Goal: Task Accomplishment & Management: Use online tool/utility

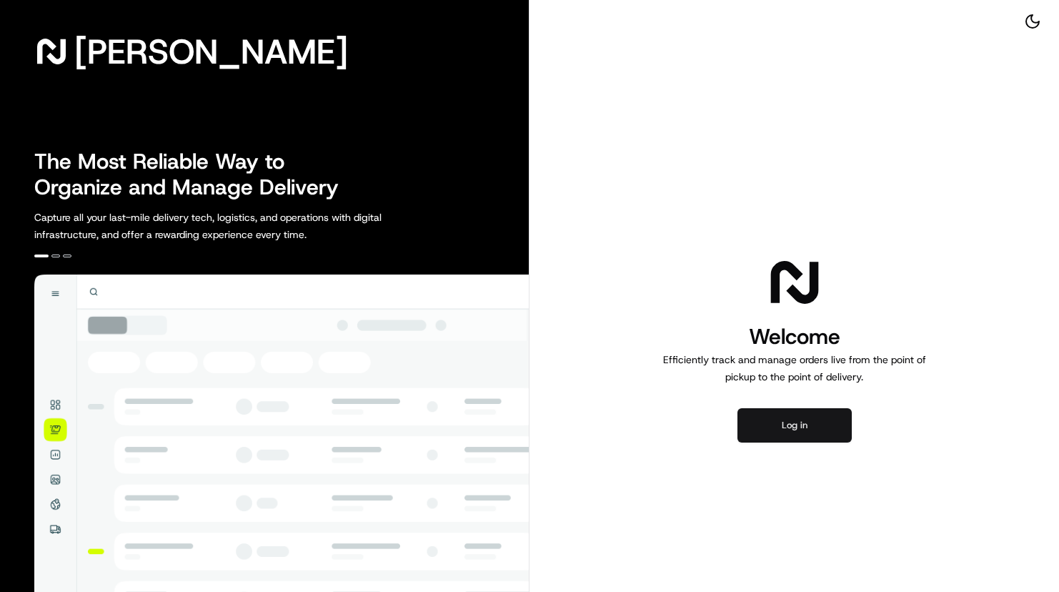
click at [826, 429] on button "Log in" at bounding box center [795, 425] width 114 height 34
